Goal: Find specific page/section: Find specific page/section

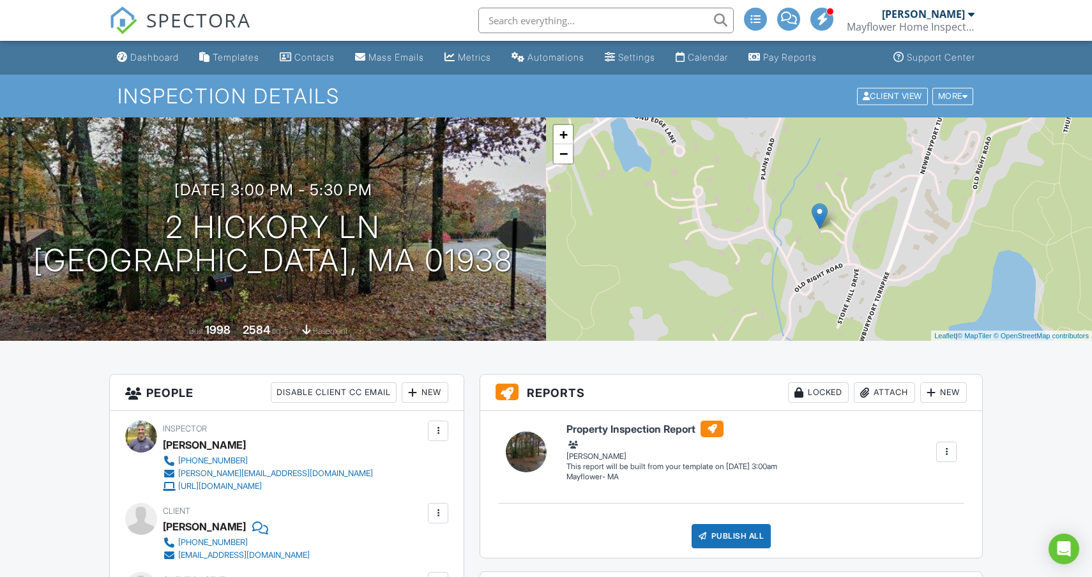
click at [547, 24] on input "text" at bounding box center [605, 21] width 255 height 26
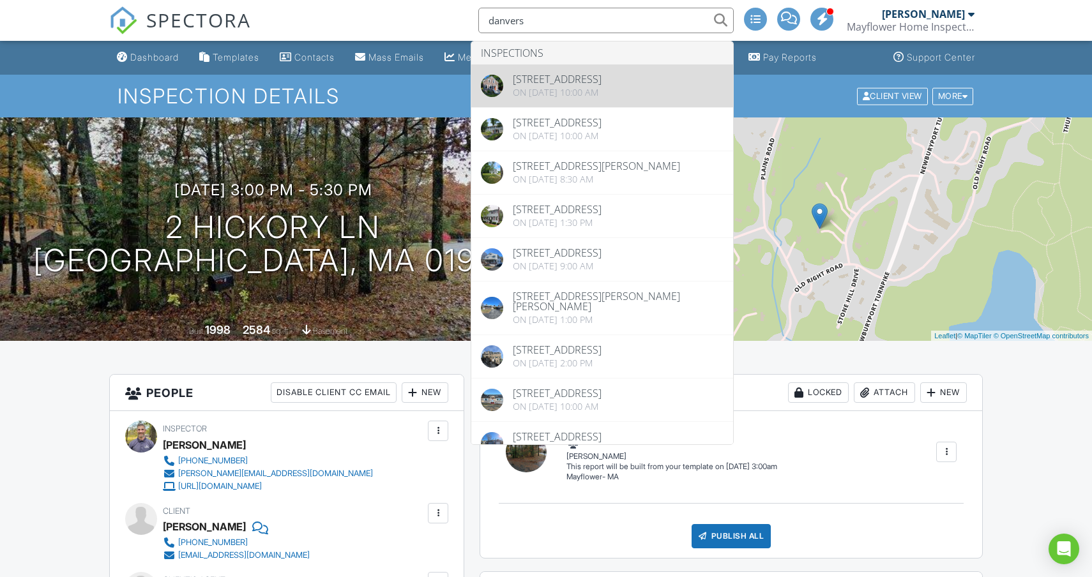
type input "danvers"
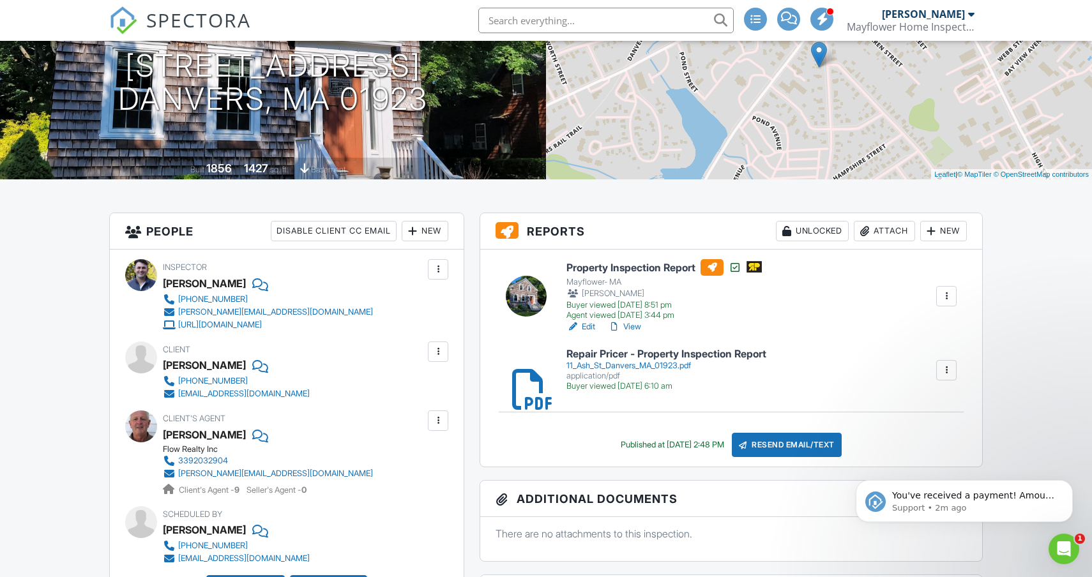
click at [633, 326] on link "View" at bounding box center [624, 327] width 33 height 13
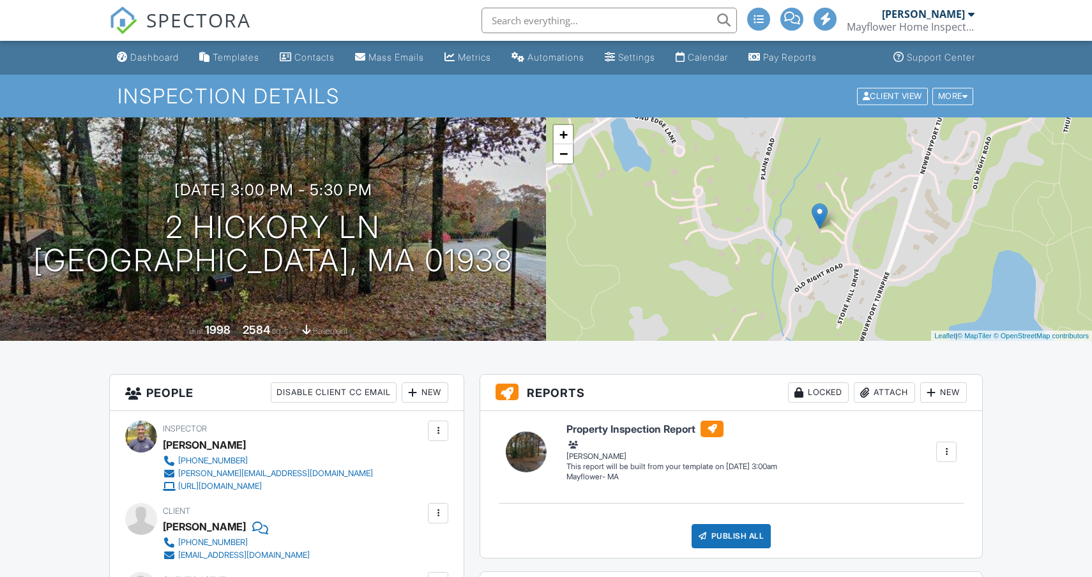
click at [544, 24] on input "text" at bounding box center [608, 21] width 255 height 26
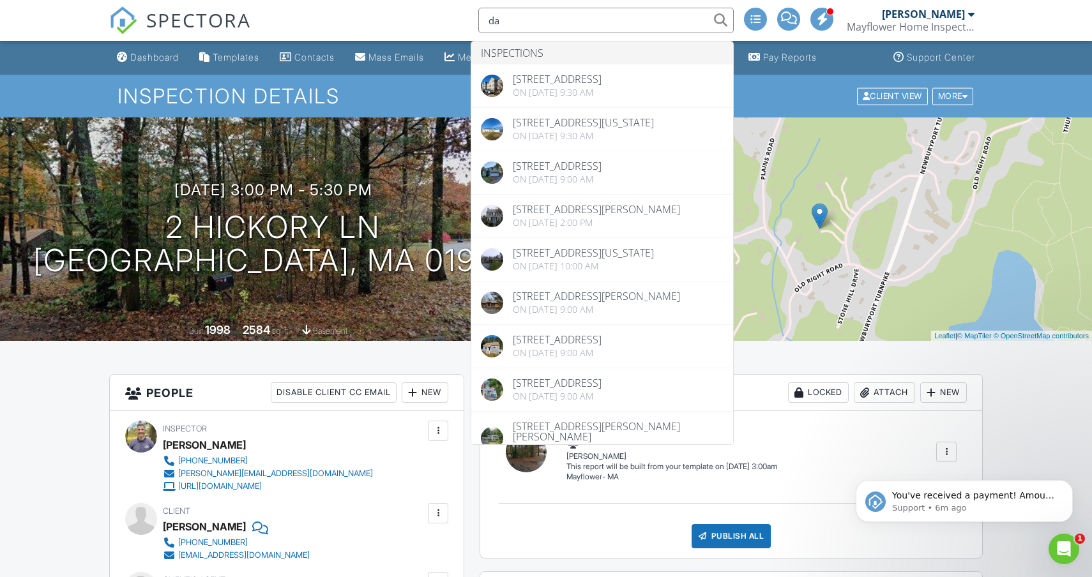
type input "d"
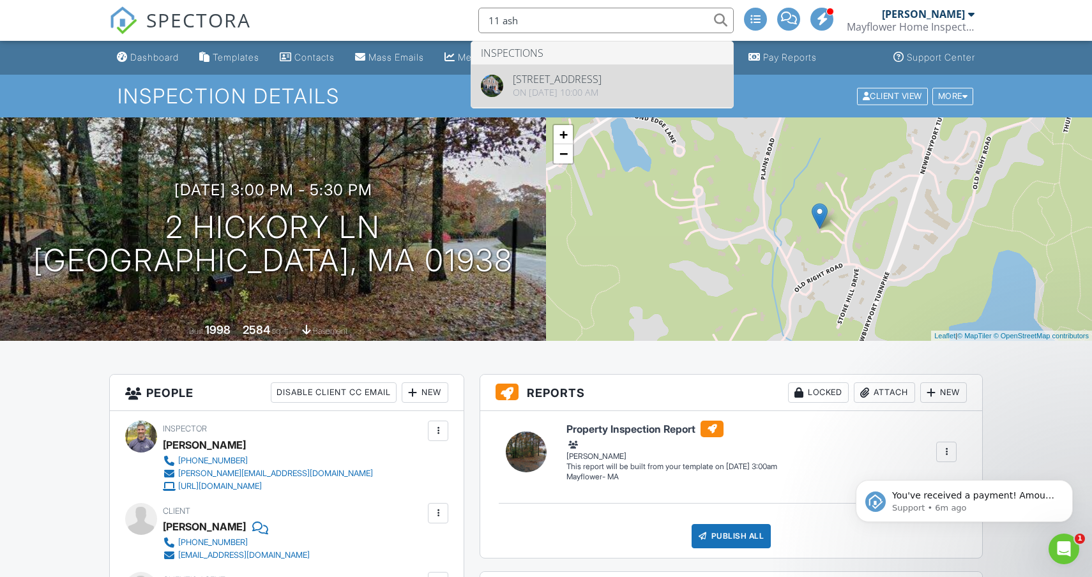
type input "11 ash"
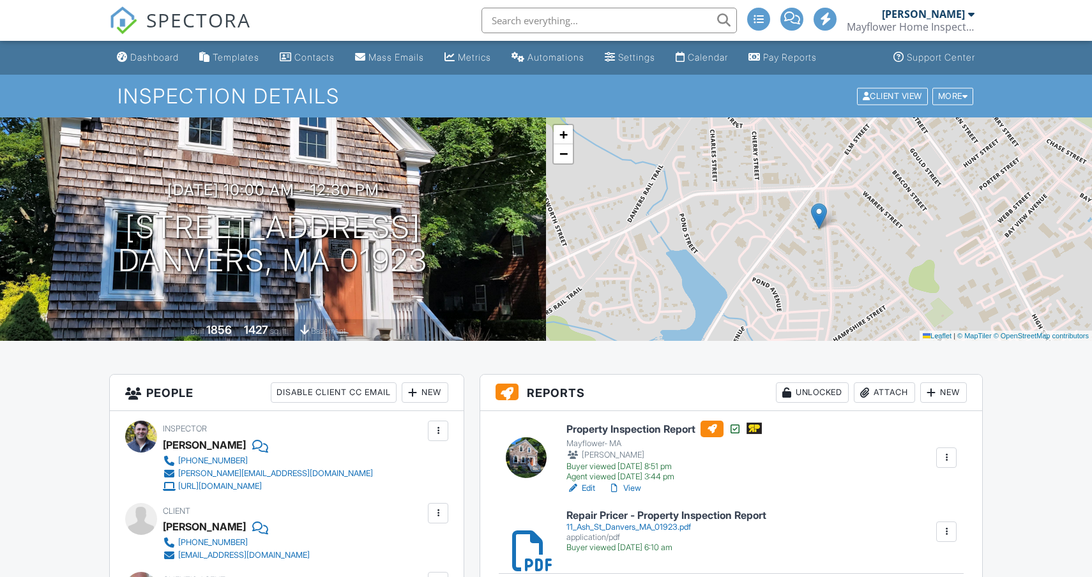
click at [635, 492] on link "View" at bounding box center [624, 488] width 33 height 13
